Goal: Check status: Check status

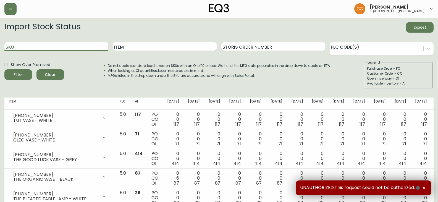
click at [59, 48] on input "SKU" at bounding box center [56, 46] width 104 height 9
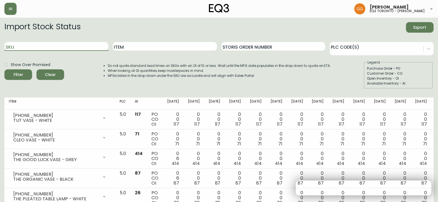
paste input "[PHONE_NUMBER]"
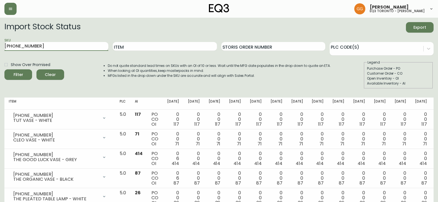
type input "[PHONE_NUMBER]"
click at [4, 69] on button "Filter" at bounding box center [18, 74] width 28 height 11
